Goal: Transaction & Acquisition: Purchase product/service

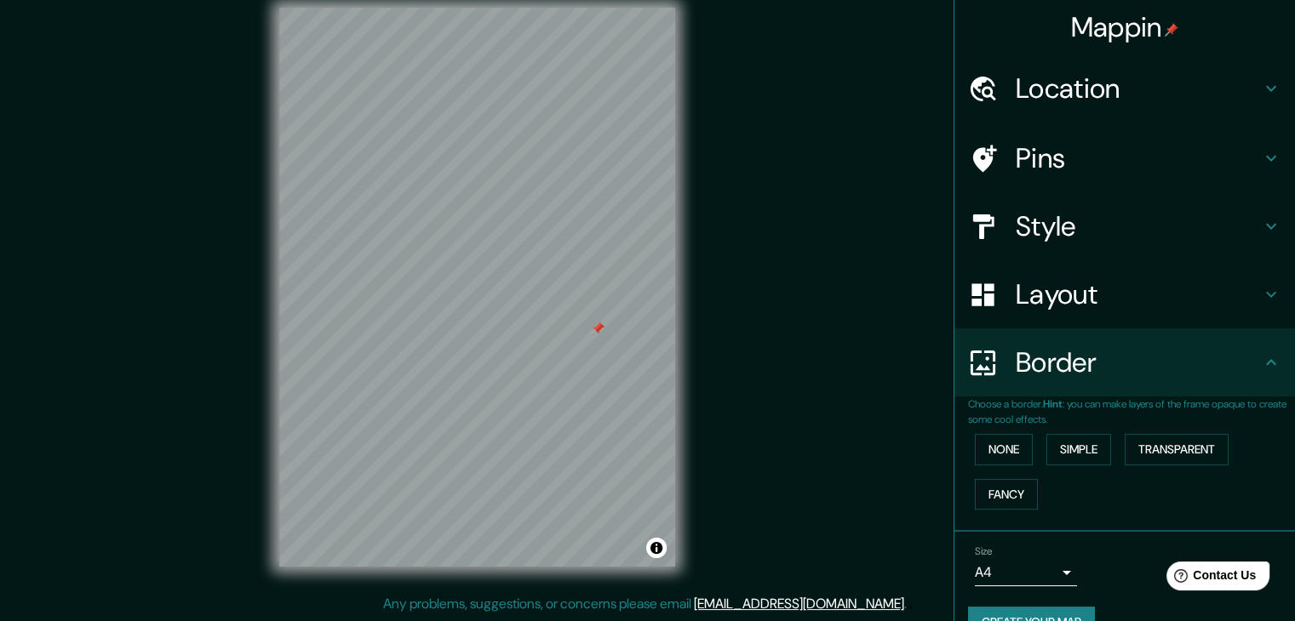
scroll to position [36, 0]
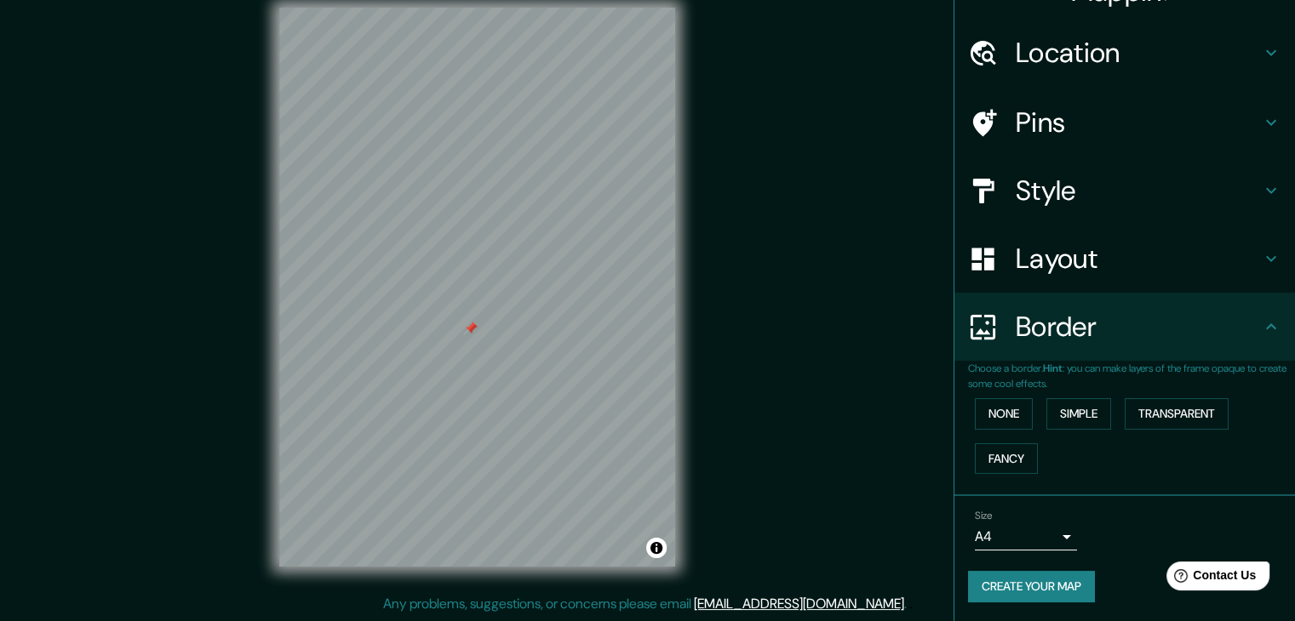
click at [1040, 117] on h4 "Pins" at bounding box center [1137, 123] width 245 height 34
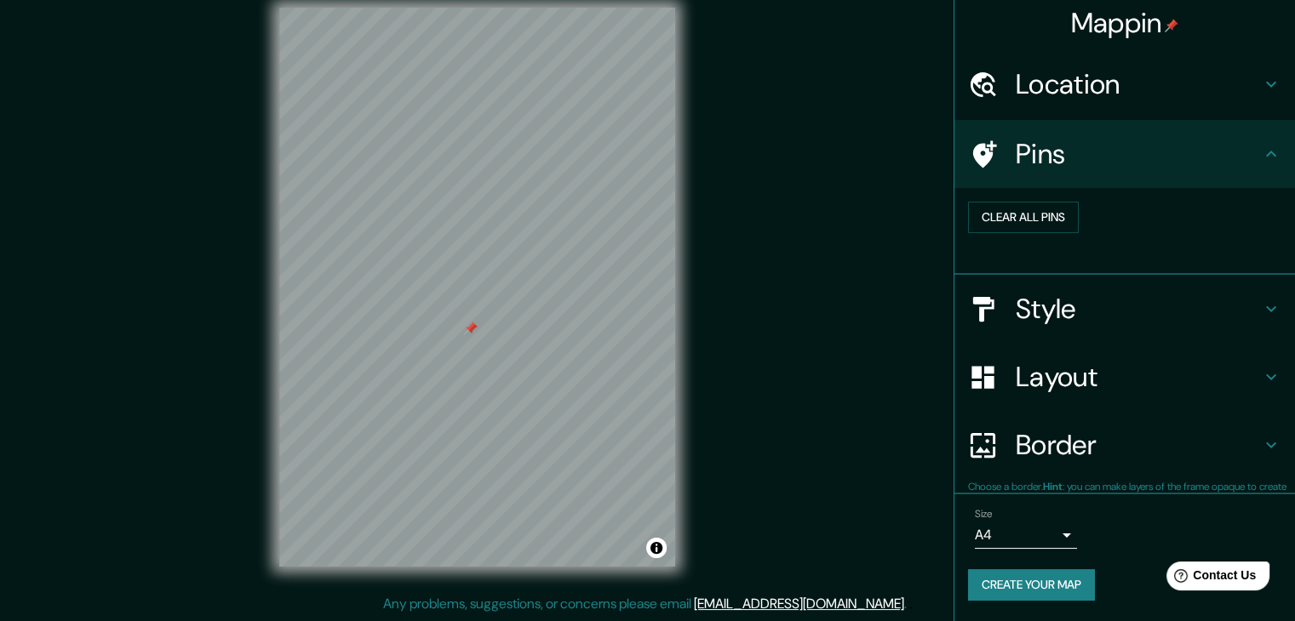
scroll to position [3, 0]
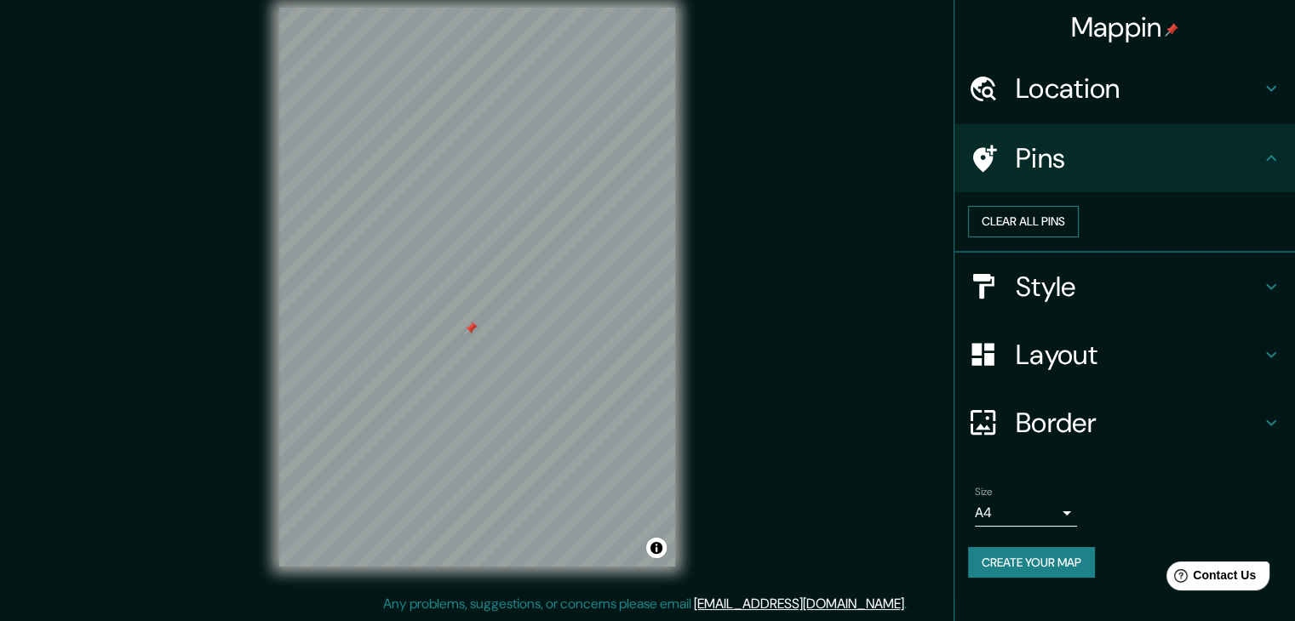
click at [1078, 236] on button "Clear all pins" at bounding box center [1023, 221] width 111 height 31
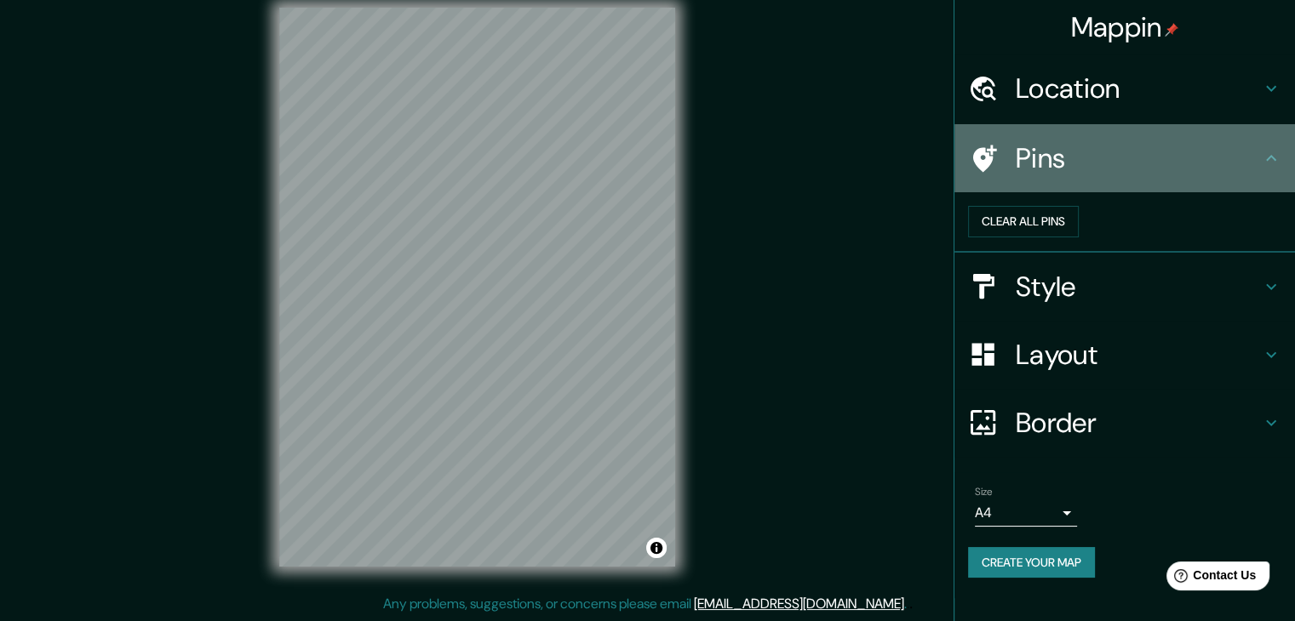
click at [1015, 157] on h4 "Pins" at bounding box center [1137, 158] width 245 height 34
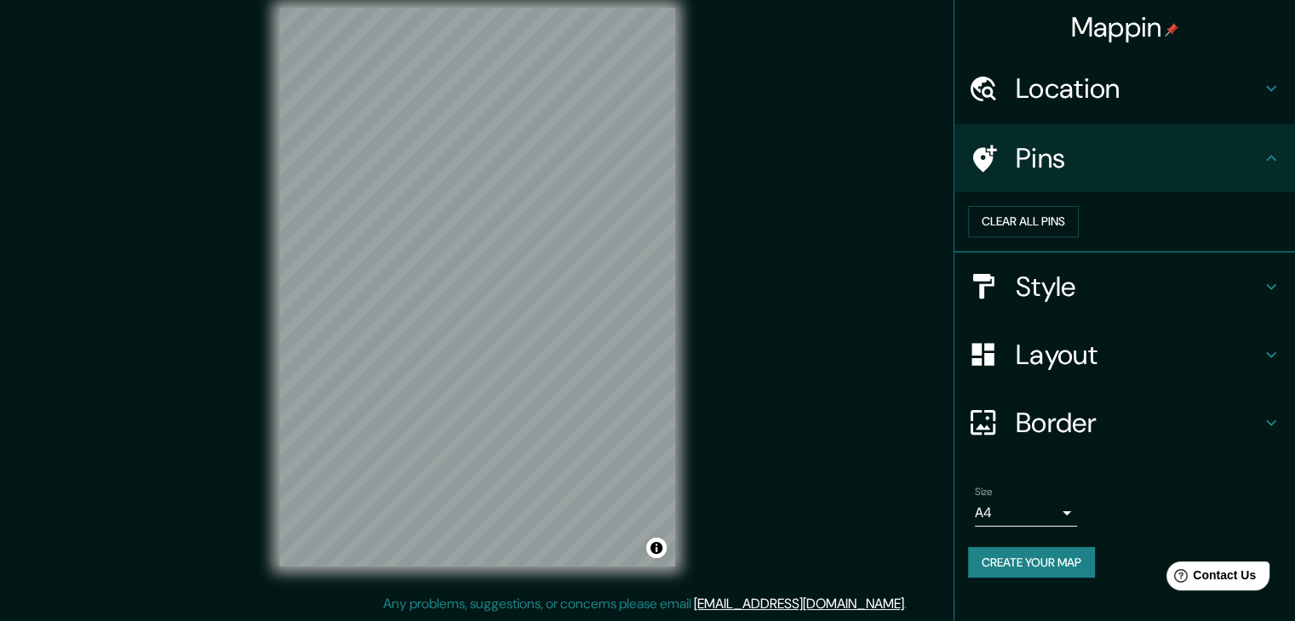
click at [1261, 154] on icon at bounding box center [1271, 158] width 20 height 20
click at [1230, 295] on h4 "Style" at bounding box center [1137, 287] width 245 height 34
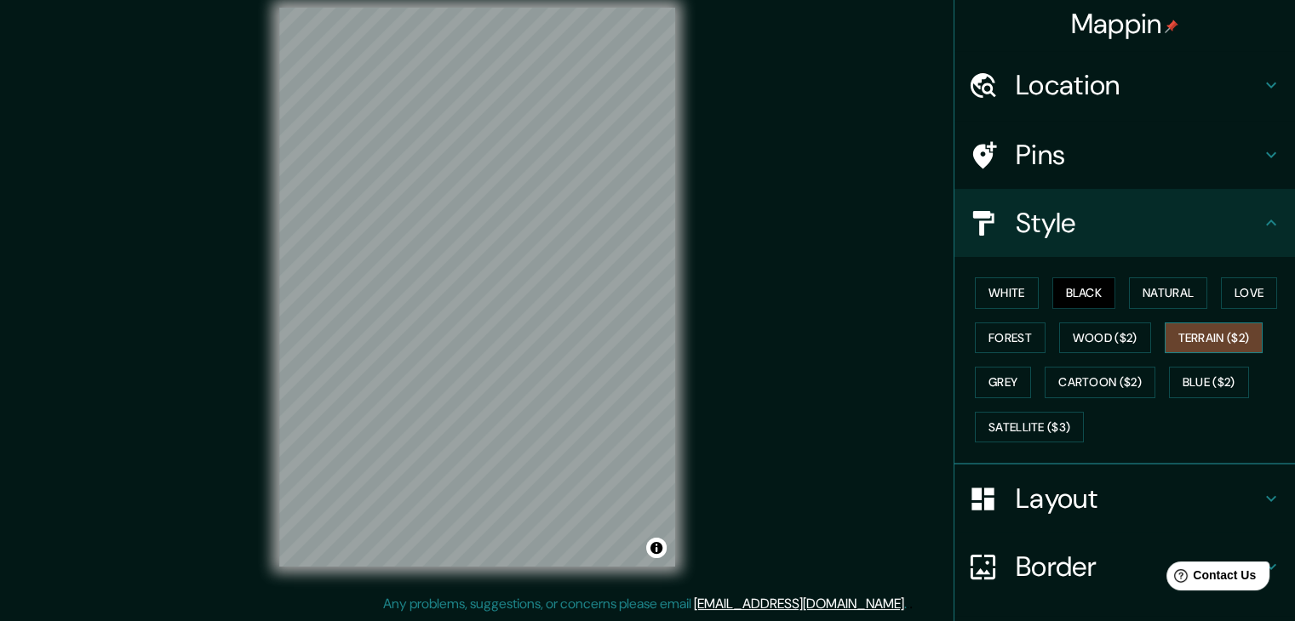
click at [1170, 334] on button "Terrain ($2)" at bounding box center [1213, 338] width 99 height 31
click at [1005, 326] on button "Forest" at bounding box center [1010, 338] width 71 height 31
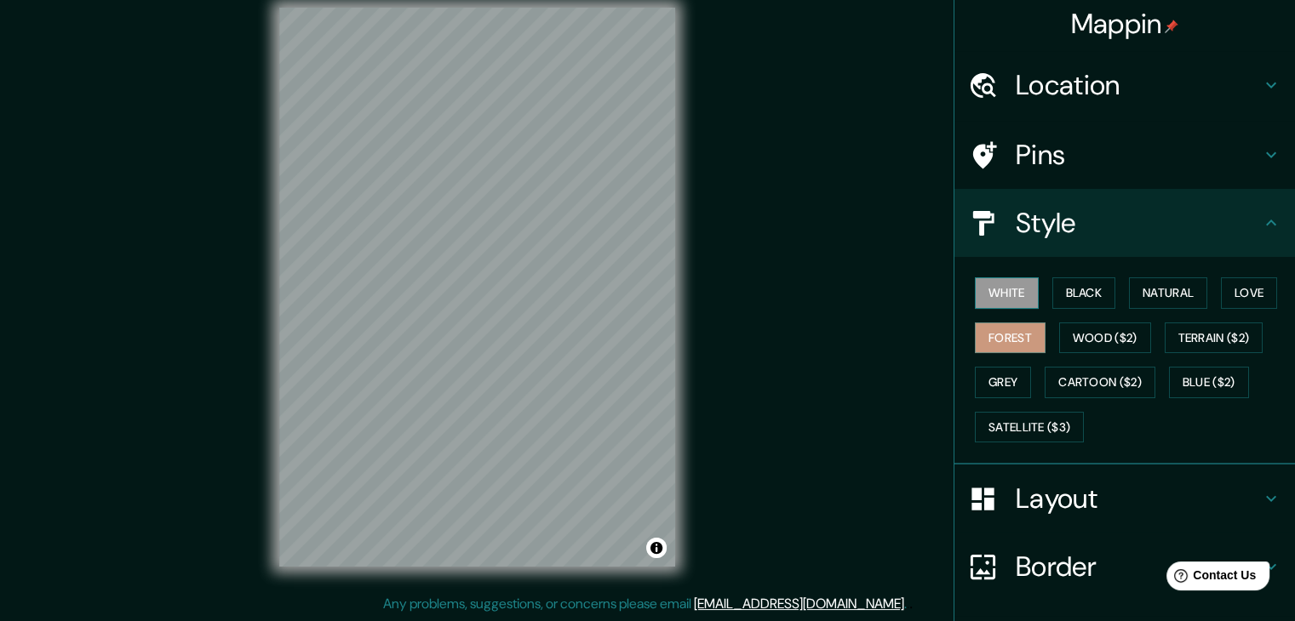
click at [1005, 288] on button "White" at bounding box center [1007, 292] width 64 height 31
click at [1079, 287] on button "Black" at bounding box center [1084, 292] width 64 height 31
click at [797, 392] on div "© Mapbox © OpenStreetMap Improve this map" at bounding box center [476, 287] width 1165 height 559
click at [685, 272] on div "© Mapbox © OpenStreetMap Improve this map" at bounding box center [476, 287] width 1165 height 559
click at [700, 277] on div "© Mapbox © OpenStreetMap Improve this map" at bounding box center [476, 287] width 1165 height 559
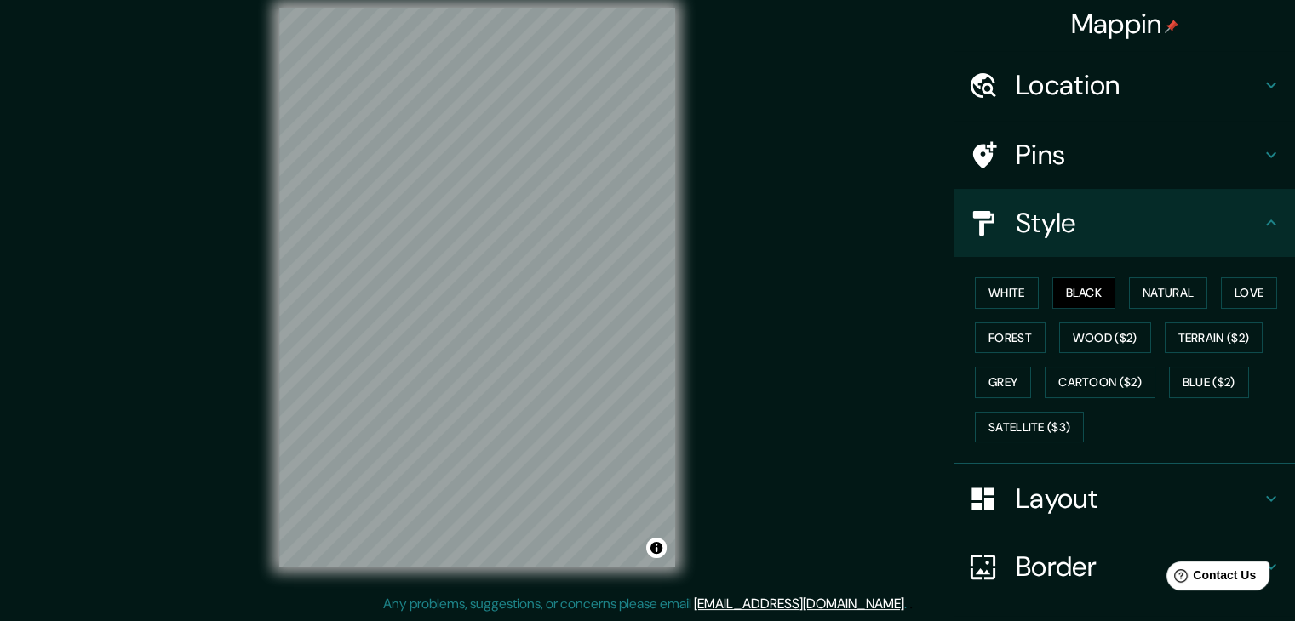
click at [463, 0] on html "Mappin Location [GEOGRAPHIC_DATA], [GEOGRAPHIC_DATA], [GEOGRAPHIC_DATA] Pins St…" at bounding box center [647, 290] width 1295 height 621
click at [229, 429] on div "© Mapbox © OpenStreetMap Improve this map" at bounding box center [476, 287] width 1165 height 559
click at [239, 417] on div "© Mapbox © OpenStreetMap Improve this map" at bounding box center [476, 287] width 1165 height 559
click at [538, 0] on html "Mappin Location [GEOGRAPHIC_DATA], [GEOGRAPHIC_DATA], [GEOGRAPHIC_DATA] Pins St…" at bounding box center [647, 290] width 1295 height 621
click at [786, 311] on div "© Mapbox © OpenStreetMap Improve this map" at bounding box center [476, 287] width 1165 height 559
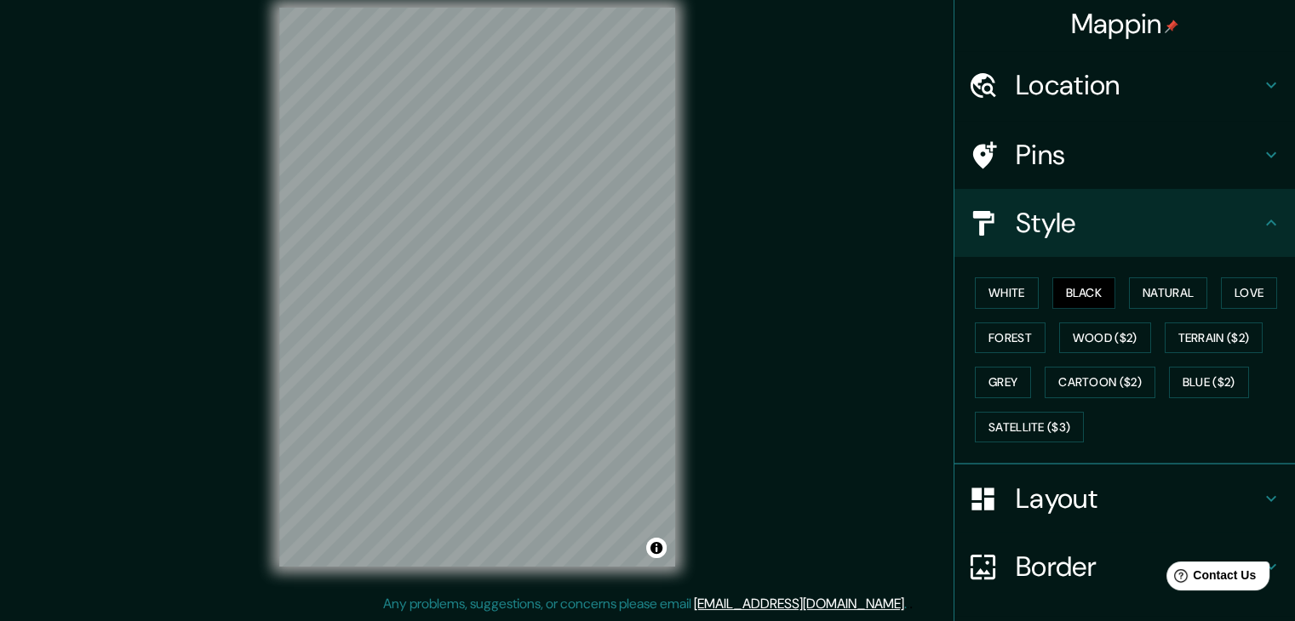
click at [814, 247] on div "© Mapbox © OpenStreetMap Improve this map" at bounding box center [476, 287] width 1165 height 559
click at [878, 229] on div "© Mapbox © OpenStreetMap Improve this map" at bounding box center [476, 287] width 1165 height 559
click at [764, 214] on div "© Mapbox © OpenStreetMap Improve this map" at bounding box center [476, 287] width 1165 height 559
click at [224, 484] on div "© Mapbox © OpenStreetMap Improve this map" at bounding box center [476, 287] width 1165 height 559
click at [250, 403] on div "© Mapbox © OpenStreetMap Improve this map" at bounding box center [476, 287] width 1165 height 559
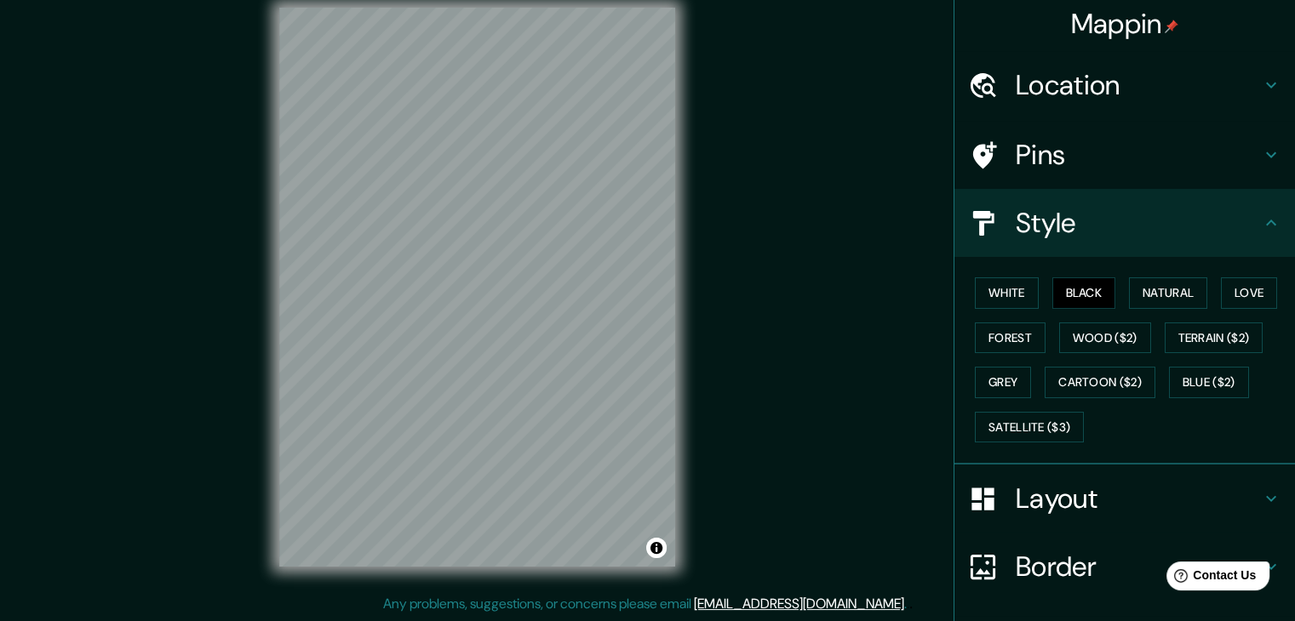
click at [194, 111] on div "© Mapbox © OpenStreetMap Improve this map" at bounding box center [476, 287] width 1165 height 559
click at [1042, 310] on div "Mappin Location [GEOGRAPHIC_DATA], [GEOGRAPHIC_DATA], [GEOGRAPHIC_DATA] Pins St…" at bounding box center [647, 300] width 1295 height 641
click at [252, 397] on div "© Mapbox © OpenStreetMap Improve this map" at bounding box center [476, 287] width 1165 height 559
click at [214, 160] on div "© Mapbox © OpenStreetMap Improve this map" at bounding box center [476, 287] width 1165 height 559
click at [266, 277] on div "© Mapbox © OpenStreetMap Improve this map" at bounding box center [476, 287] width 1165 height 559
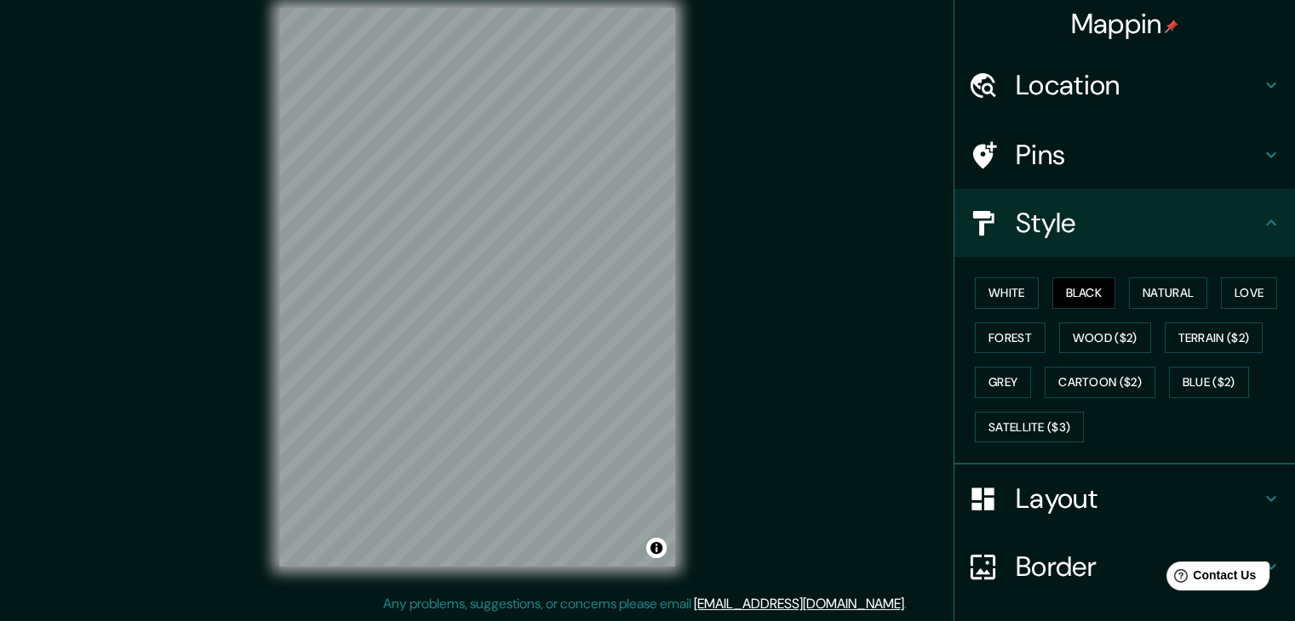
click at [831, 267] on div "© Mapbox © OpenStreetMap Improve this map" at bounding box center [476, 287] width 1165 height 559
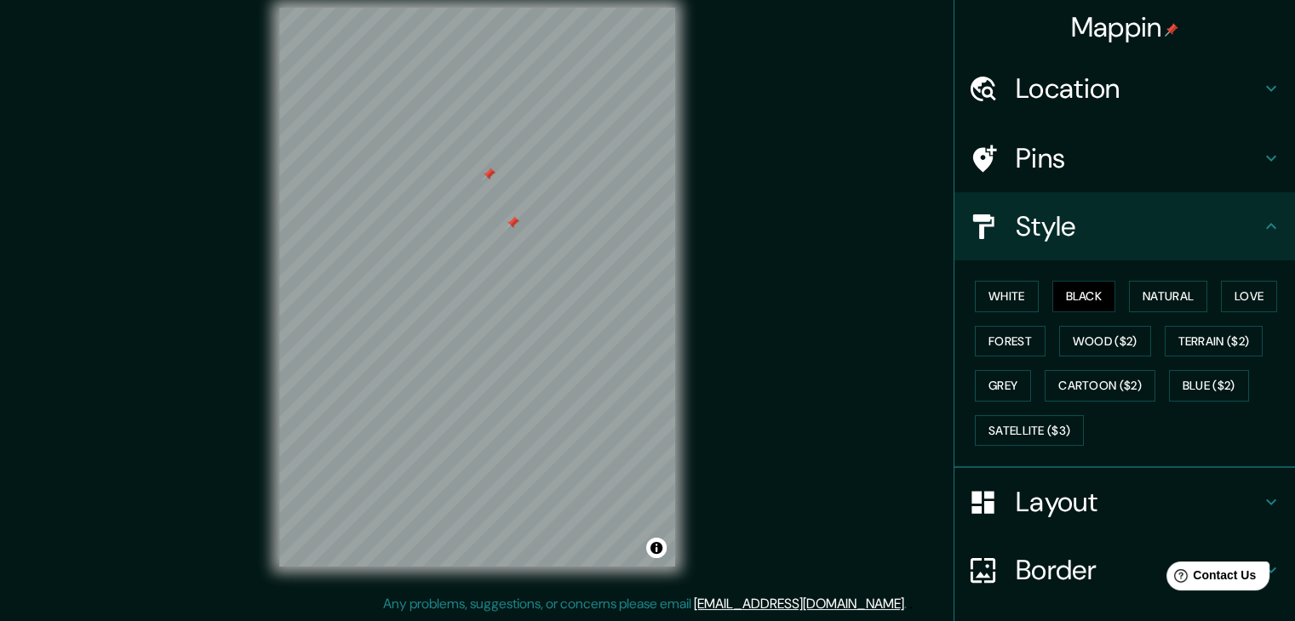
click at [1043, 163] on h4 "Pins" at bounding box center [1137, 158] width 245 height 34
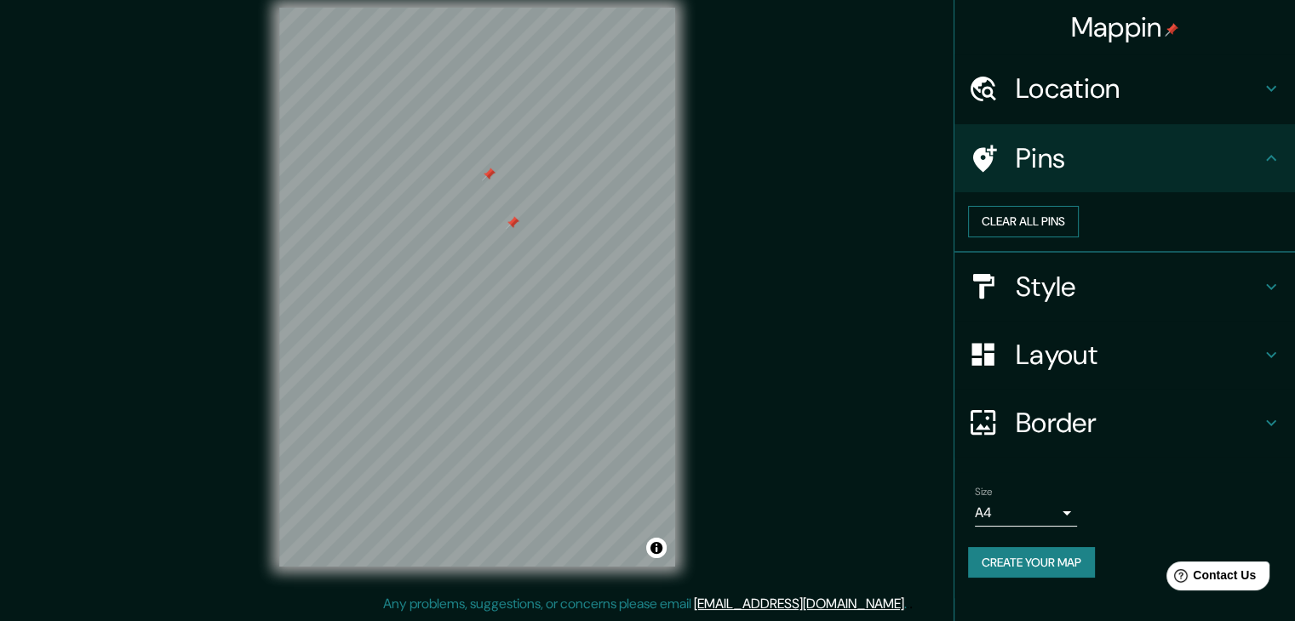
click at [1078, 230] on button "Clear all pins" at bounding box center [1023, 221] width 111 height 31
click at [860, 402] on div "© Mapbox © OpenStreetMap Improve this map" at bounding box center [476, 287] width 1165 height 559
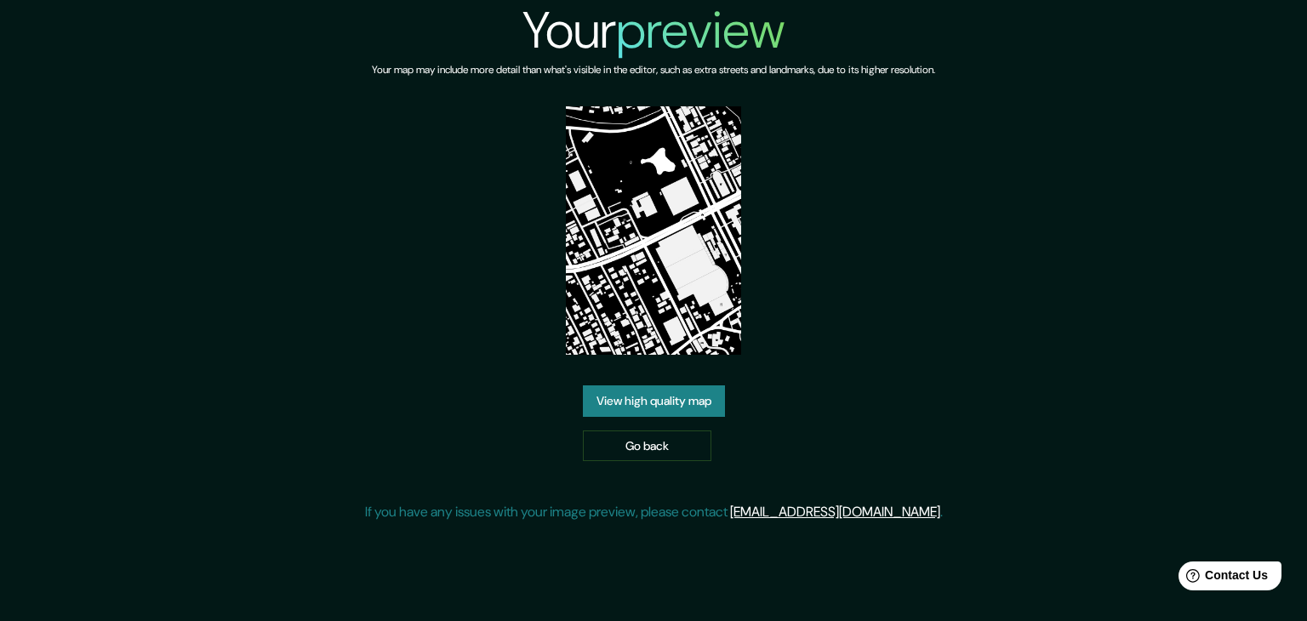
click at [1052, 157] on div "Your preview Your map may include more detail than what's visible in the editor…" at bounding box center [653, 268] width 1307 height 536
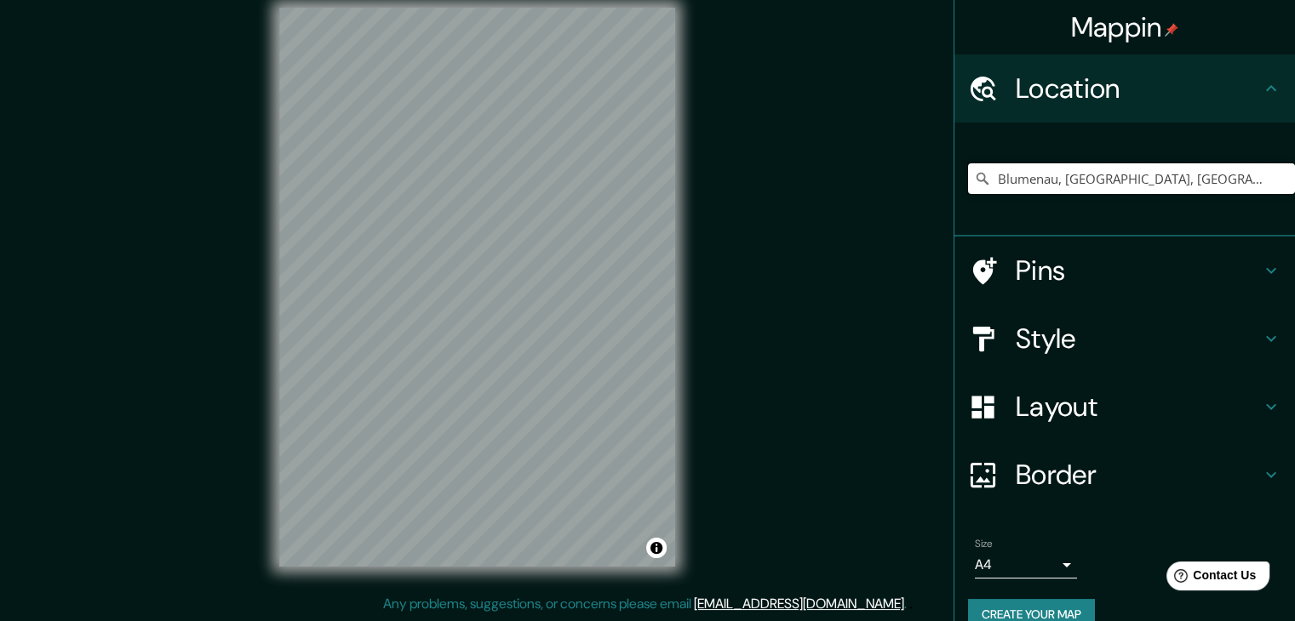
click at [1094, 172] on input "Blumenau, Santa Catarina, Brasil" at bounding box center [1131, 178] width 327 height 31
click at [1049, 180] on input "Blumenau, Santa Catarina, Brasil" at bounding box center [1131, 178] width 327 height 31
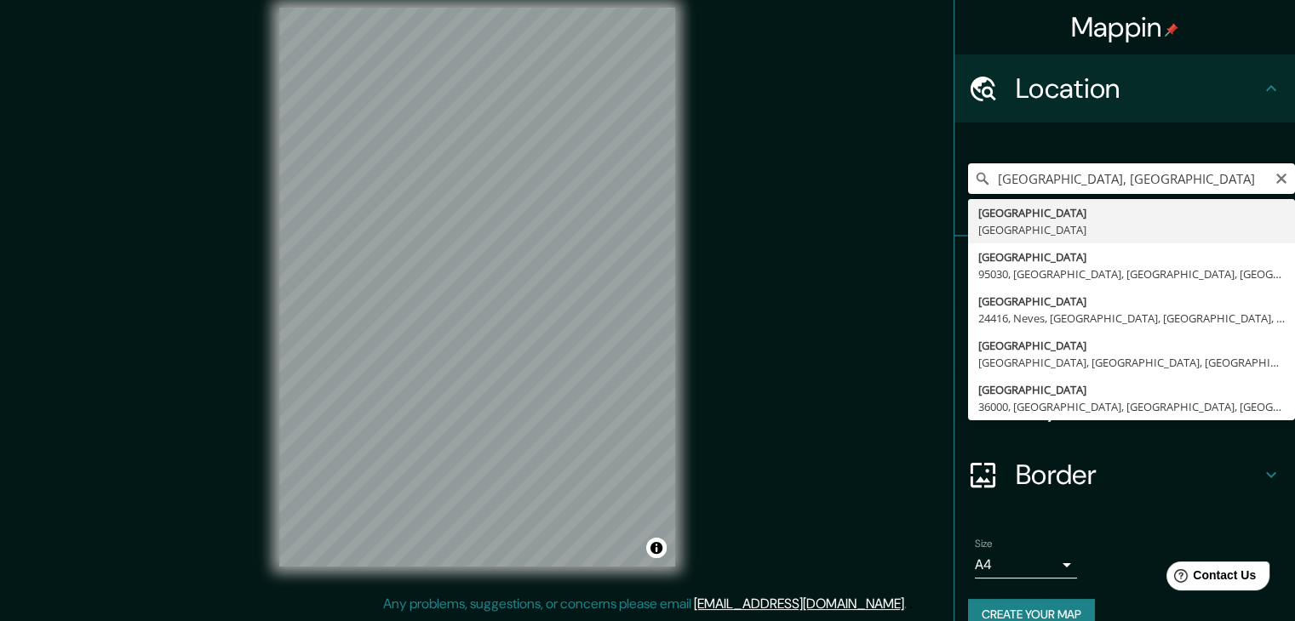
click at [1147, 184] on input "Santa Catarina, Brasil" at bounding box center [1131, 178] width 327 height 31
type input "Blumenau, Santa Catarina, Brasil"
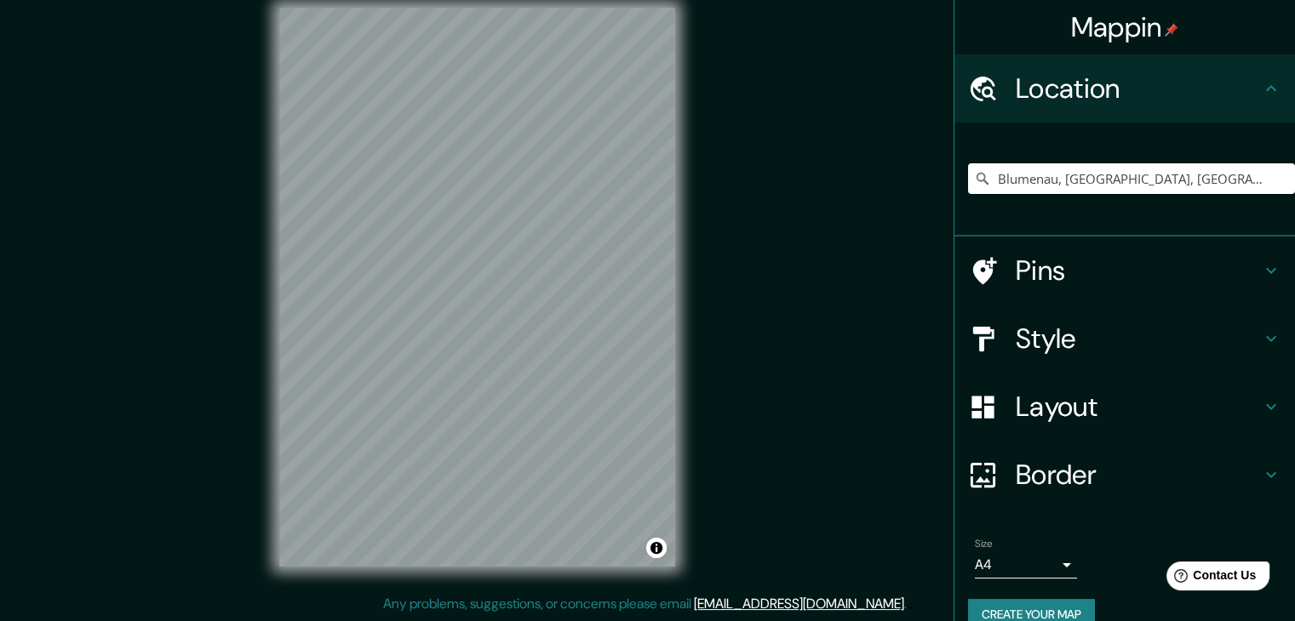
click at [1101, 333] on h4 "Style" at bounding box center [1137, 339] width 245 height 34
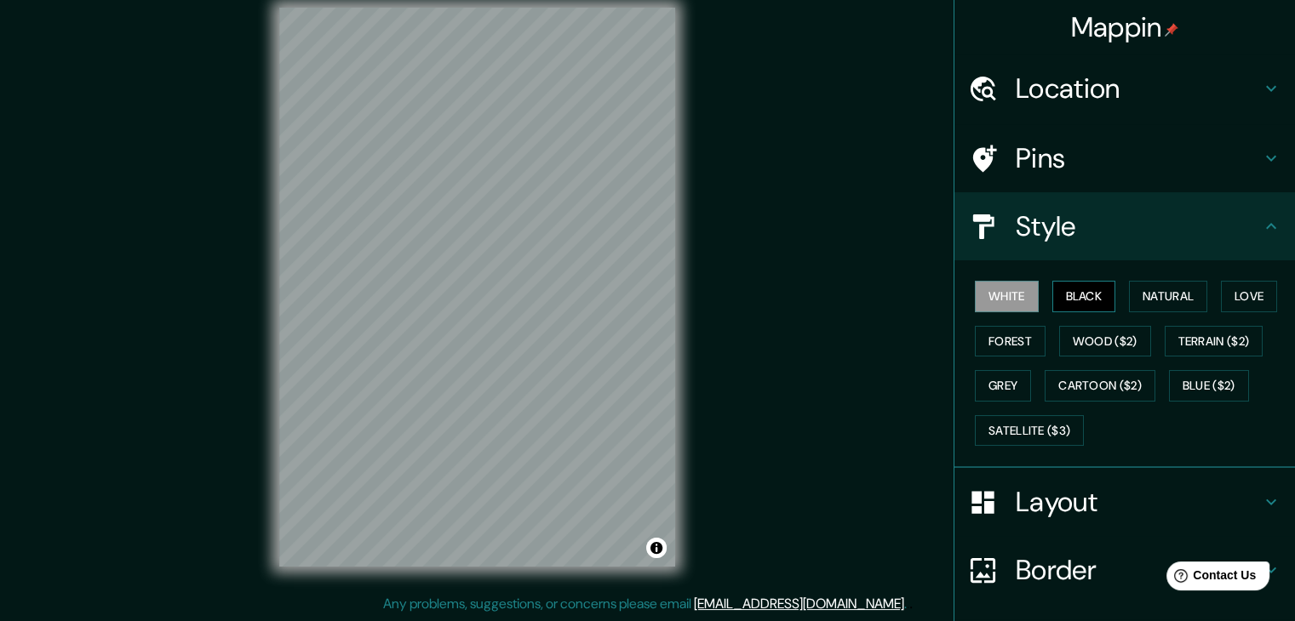
click at [1069, 293] on button "Black" at bounding box center [1084, 296] width 64 height 31
click at [730, 381] on div "Mappin Location Blumenau, Santa Catarina, Brasil Pins Style White Black Natural…" at bounding box center [647, 300] width 1295 height 641
click at [698, 464] on div "© Mapbox © OpenStreetMap Improve this map" at bounding box center [477, 287] width 450 height 614
click at [718, 274] on div "Mappin Location [GEOGRAPHIC_DATA], [GEOGRAPHIC_DATA], [GEOGRAPHIC_DATA] Pins St…" at bounding box center [647, 300] width 1295 height 641
click at [763, 180] on div "Mappin Location [GEOGRAPHIC_DATA], [GEOGRAPHIC_DATA], [GEOGRAPHIC_DATA] Pins St…" at bounding box center [647, 300] width 1295 height 641
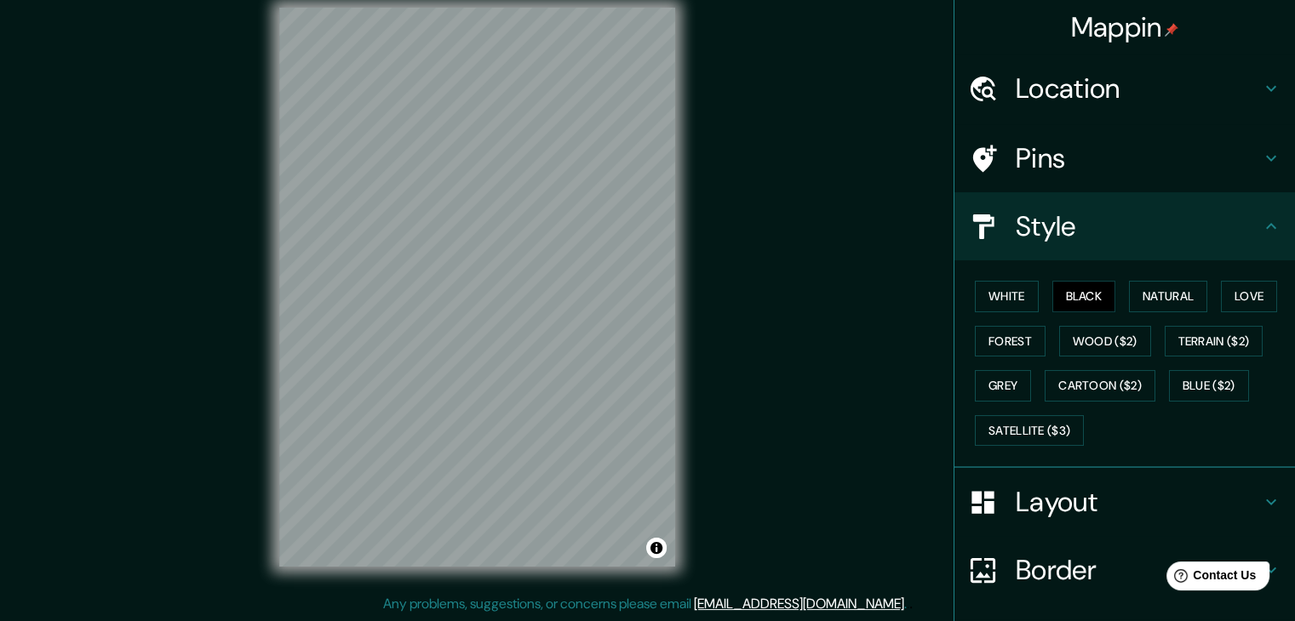
click at [710, 163] on div "Mappin Location [GEOGRAPHIC_DATA], [GEOGRAPHIC_DATA], [GEOGRAPHIC_DATA] Pins St…" at bounding box center [647, 300] width 1295 height 641
click at [266, 300] on div "© Mapbox © OpenStreetMap Improve this map" at bounding box center [477, 287] width 450 height 614
click at [1192, 374] on button "Blue ($2)" at bounding box center [1209, 385] width 80 height 31
click at [1128, 375] on button "Cartoon ($2)" at bounding box center [1099, 385] width 111 height 31
click at [1004, 378] on button "Grey" at bounding box center [1003, 385] width 56 height 31
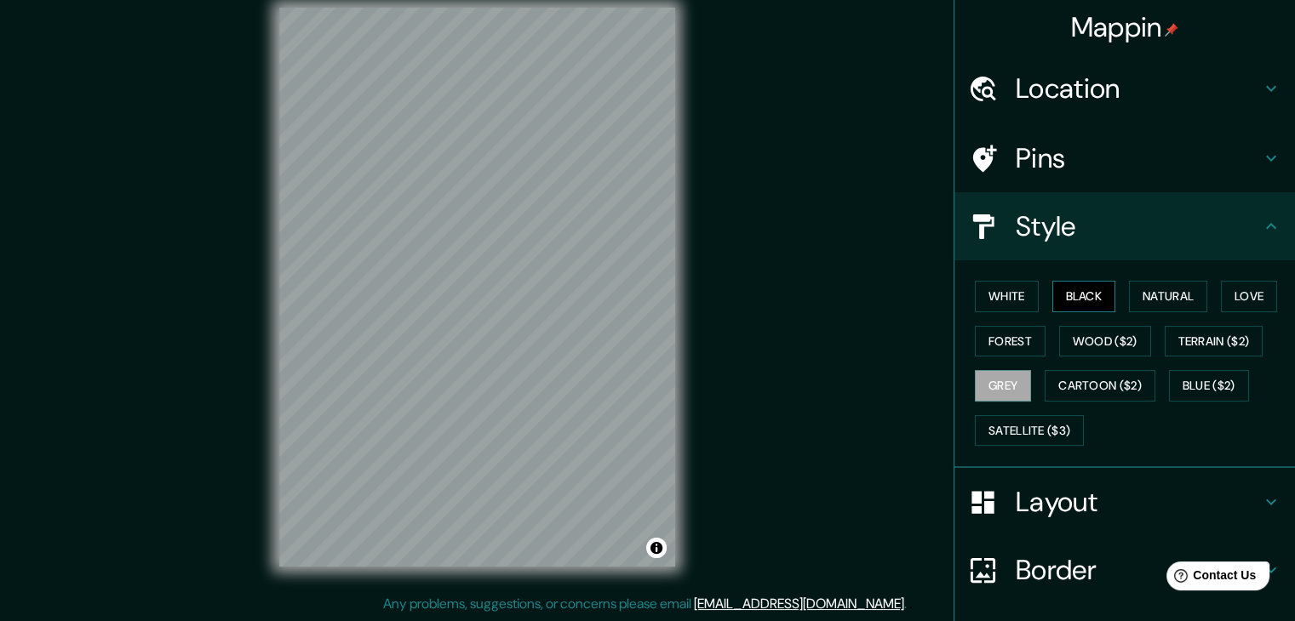
click at [1070, 305] on button "Black" at bounding box center [1084, 296] width 64 height 31
click at [727, 93] on div "Mappin Location [GEOGRAPHIC_DATA], [GEOGRAPHIC_DATA], [GEOGRAPHIC_DATA] Pins St…" at bounding box center [647, 300] width 1295 height 641
click at [231, 340] on div "Mappin Location [GEOGRAPHIC_DATA], [GEOGRAPHIC_DATA], [GEOGRAPHIC_DATA] Pins St…" at bounding box center [647, 300] width 1295 height 641
